Goal: Subscribe to service/newsletter

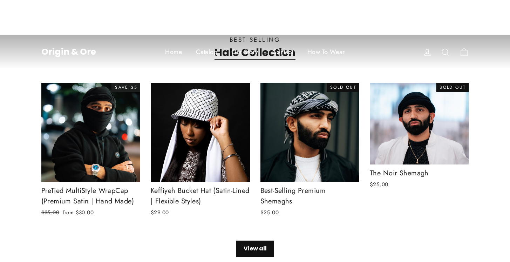
click at [248, 53] on link "Our Story" at bounding box center [244, 51] width 41 height 17
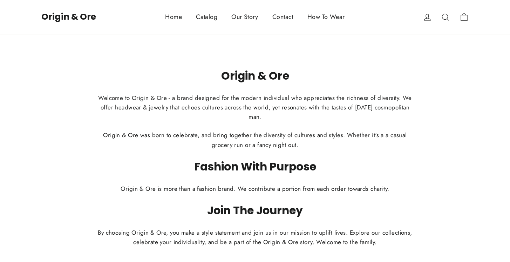
click at [214, 20] on link "Catalog" at bounding box center [206, 16] width 35 height 17
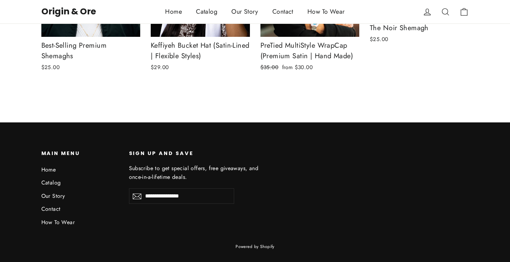
scroll to position [167, 0]
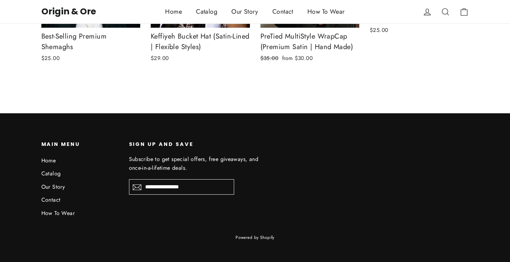
click at [172, 190] on input "Enter your email" at bounding box center [181, 186] width 105 height 15
click at [169, 189] on input "Enter your email" at bounding box center [181, 186] width 105 height 15
type input "**********"
click at [139, 188] on icon "icon-email" at bounding box center [137, 187] width 9 height 8
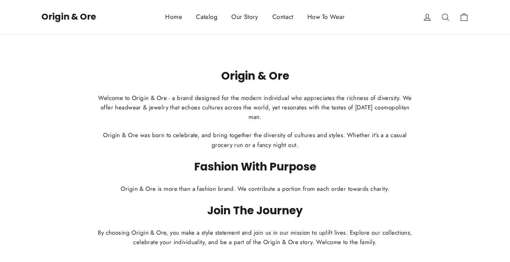
click at [226, 74] on h2 "Origin & Ore" at bounding box center [255, 75] width 323 height 13
drag, startPoint x: 169, startPoint y: 98, endPoint x: 133, endPoint y: 97, distance: 36.1
click at [133, 97] on p "Welcome to Origin & Ore - a brand designed for the modern individual who apprec…" at bounding box center [255, 107] width 323 height 29
copy p "Origin & Ore"
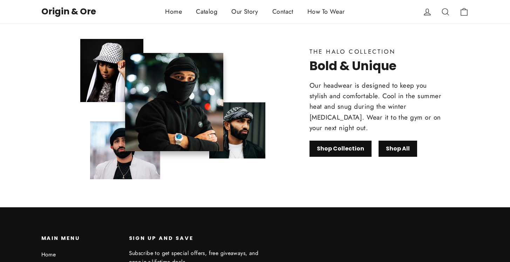
scroll to position [502, 0]
